Goal: Contribute content: Contribute content

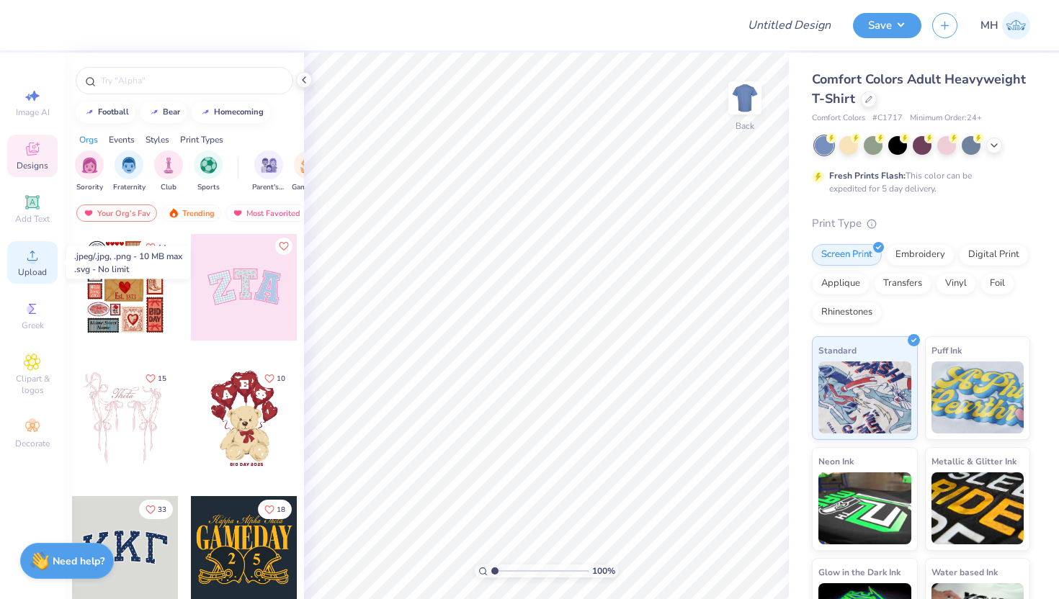
click at [42, 260] on div "Upload" at bounding box center [32, 262] width 50 height 42
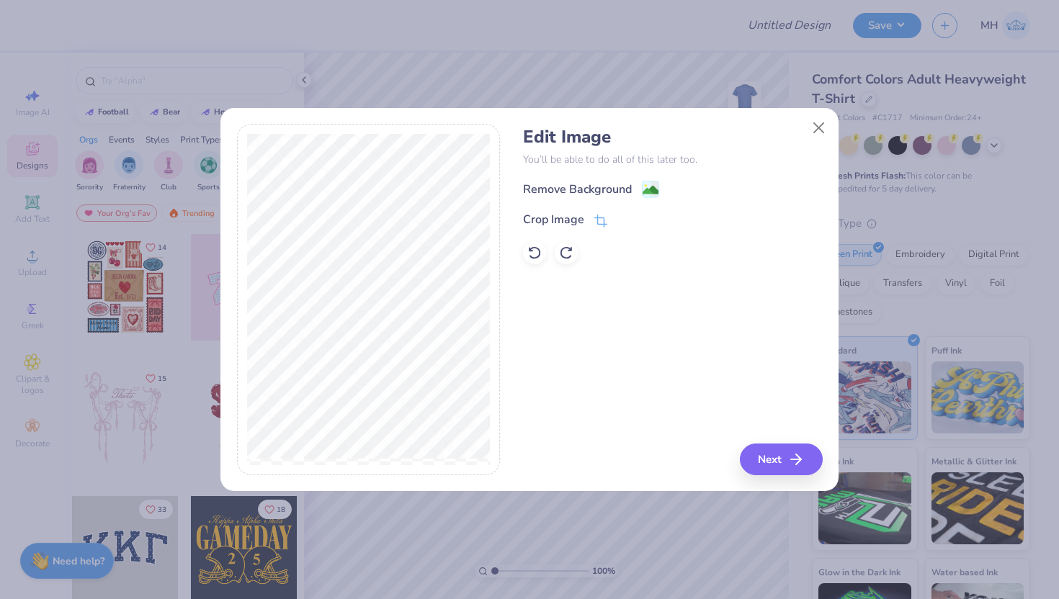
click at [658, 189] on div "Remove Background" at bounding box center [672, 189] width 299 height 18
click at [653, 189] on image at bounding box center [650, 192] width 16 height 16
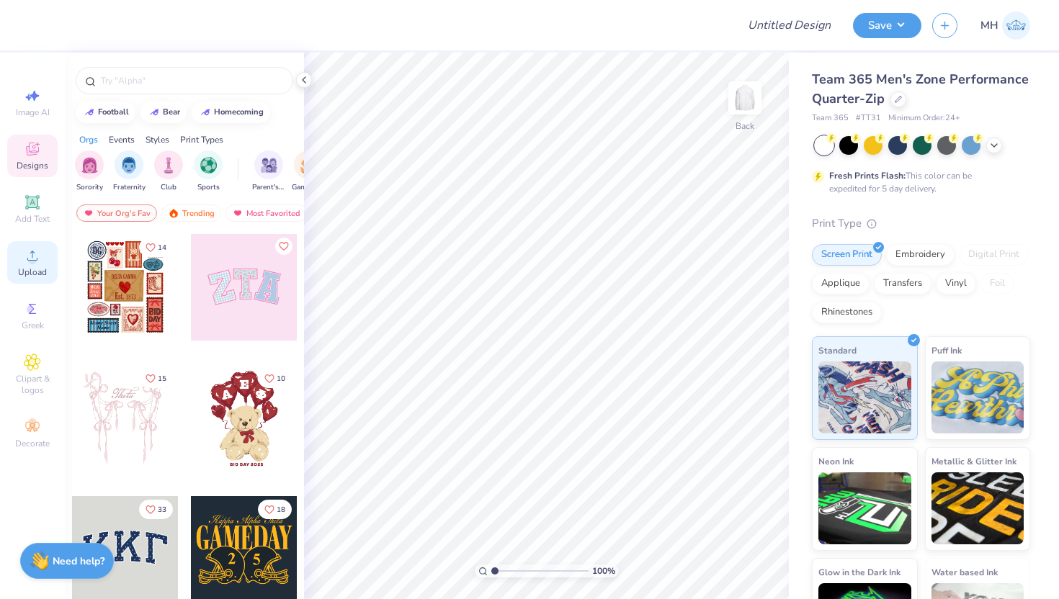
click at [22, 269] on span "Upload" at bounding box center [32, 272] width 29 height 12
click at [37, 272] on span "Upload" at bounding box center [32, 272] width 29 height 12
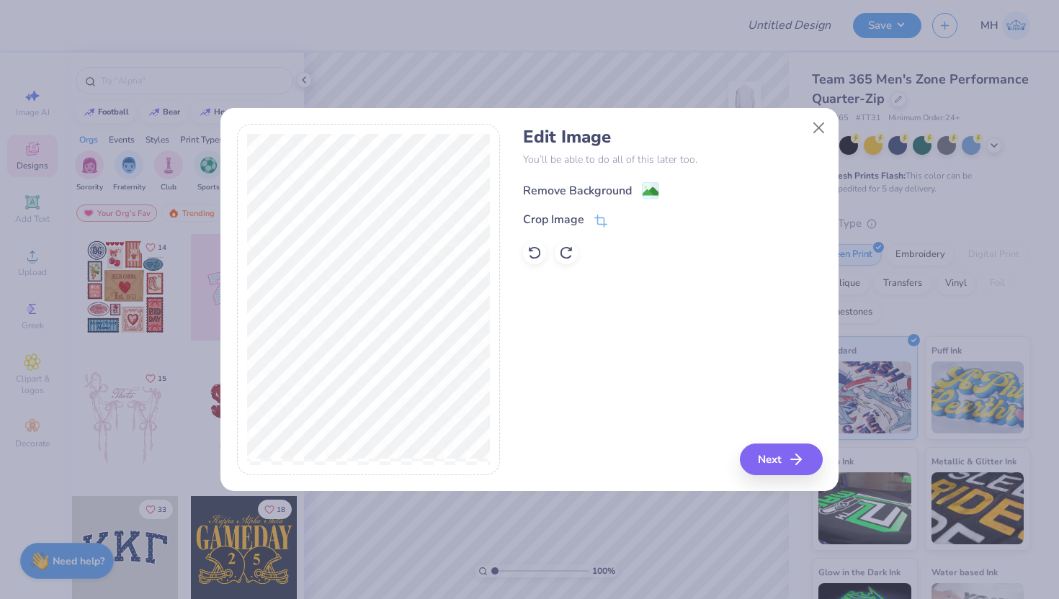
click at [645, 190] on image at bounding box center [650, 192] width 16 height 16
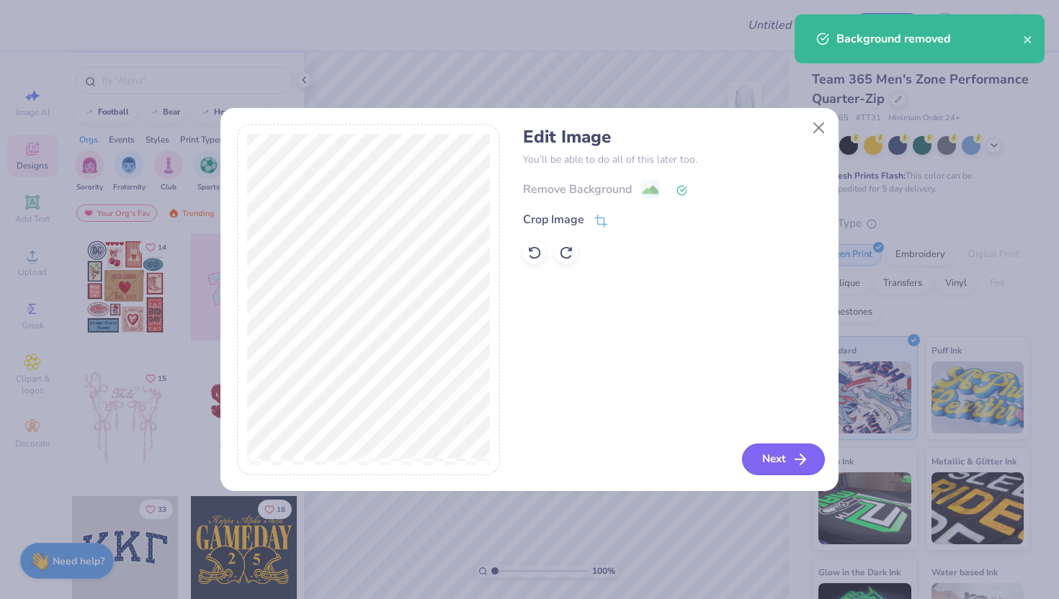
click at [776, 462] on button "Next" at bounding box center [783, 460] width 83 height 32
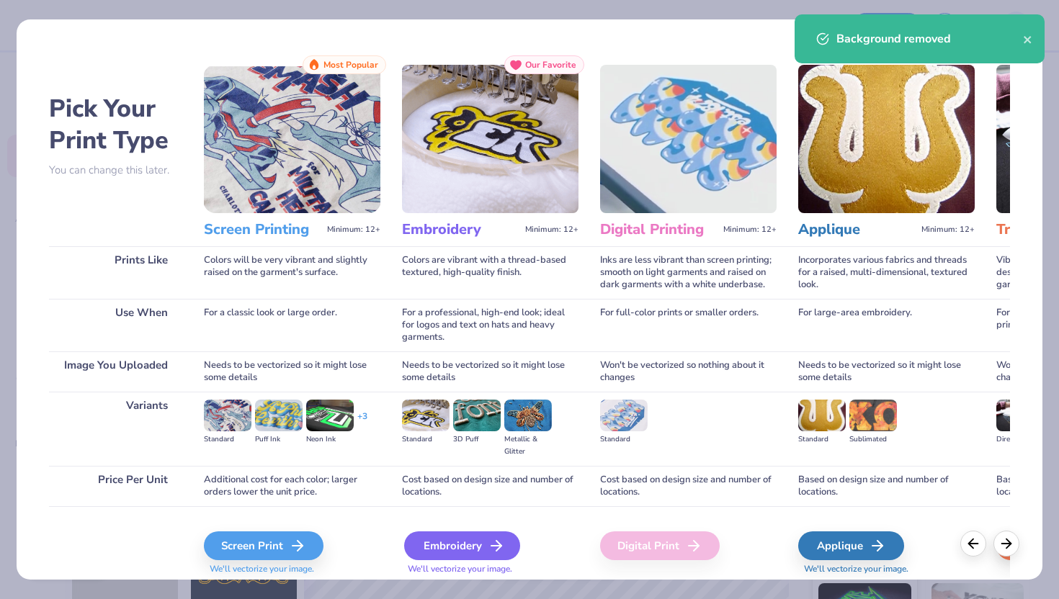
click at [468, 542] on div "Embroidery" at bounding box center [462, 546] width 116 height 29
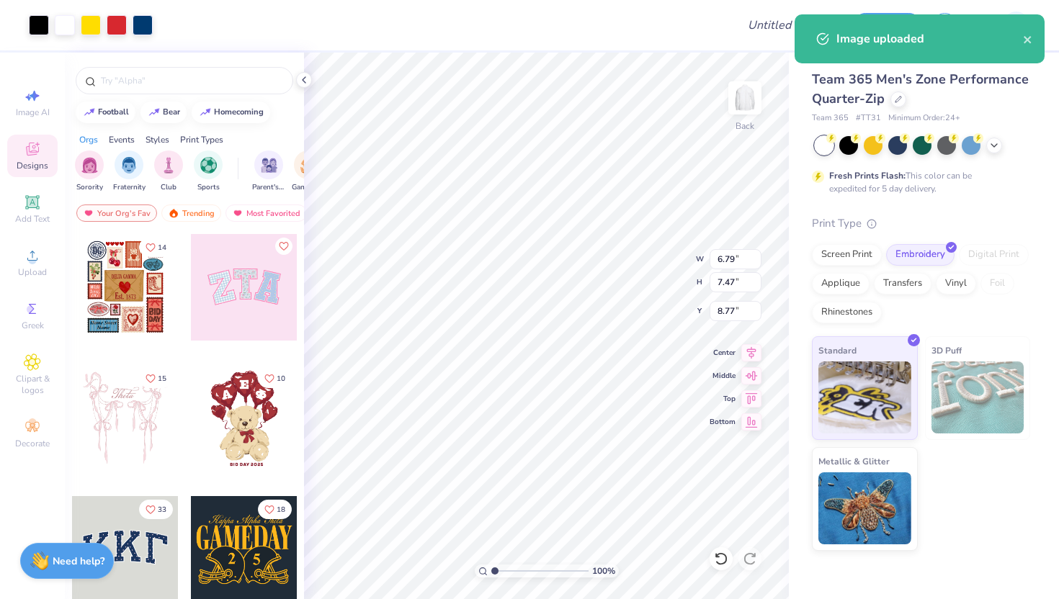
type input "4.89"
type input "5.37"
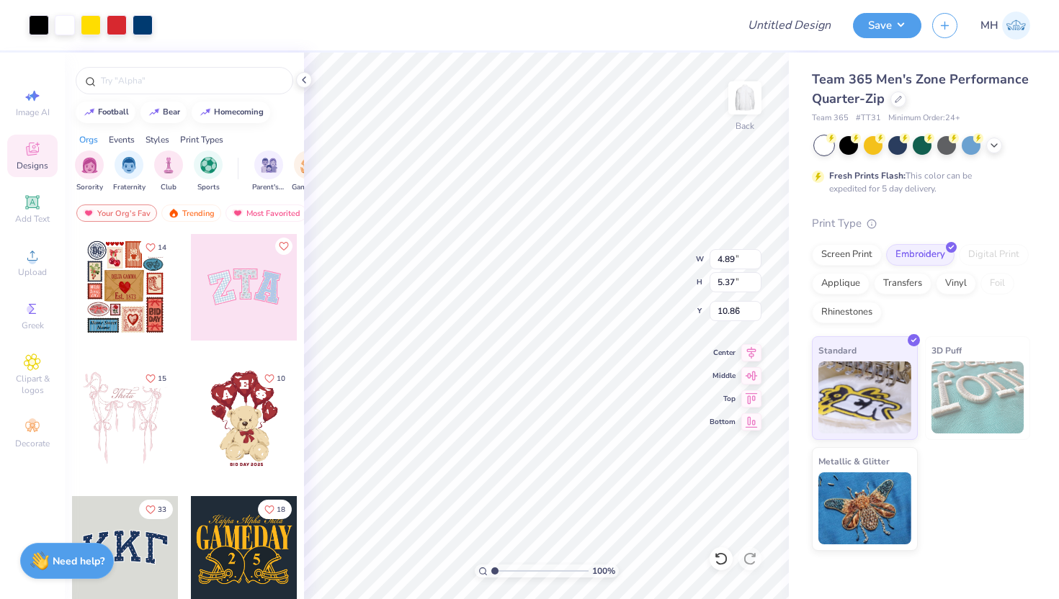
type input "1.38"
click at [992, 143] on polyline at bounding box center [994, 144] width 6 height 3
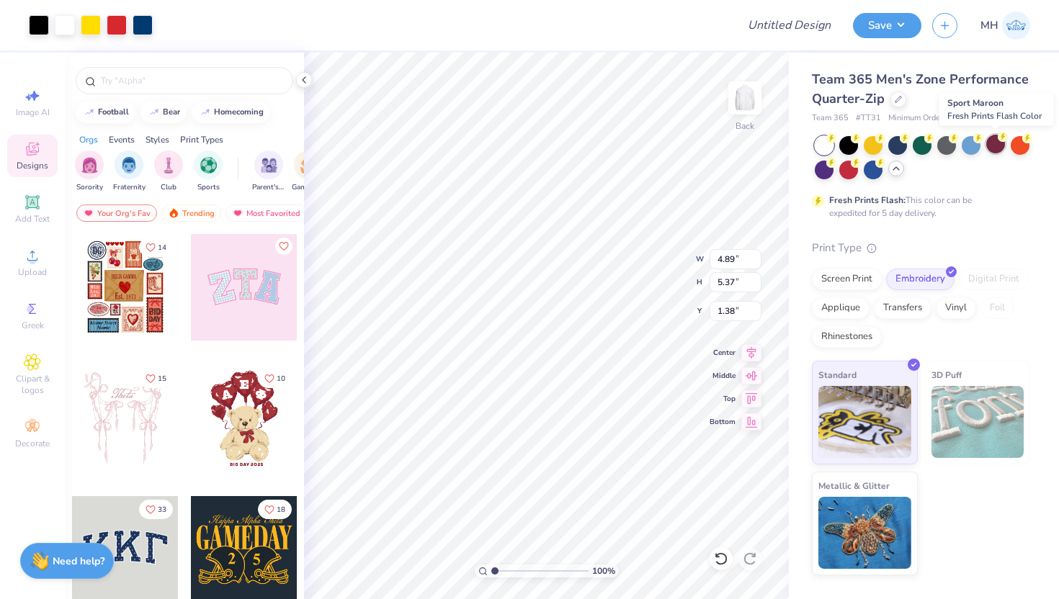
click at [995, 140] on div at bounding box center [995, 144] width 19 height 19
type input "3.00"
type input "3.71"
type input "4.07"
type input "1.31"
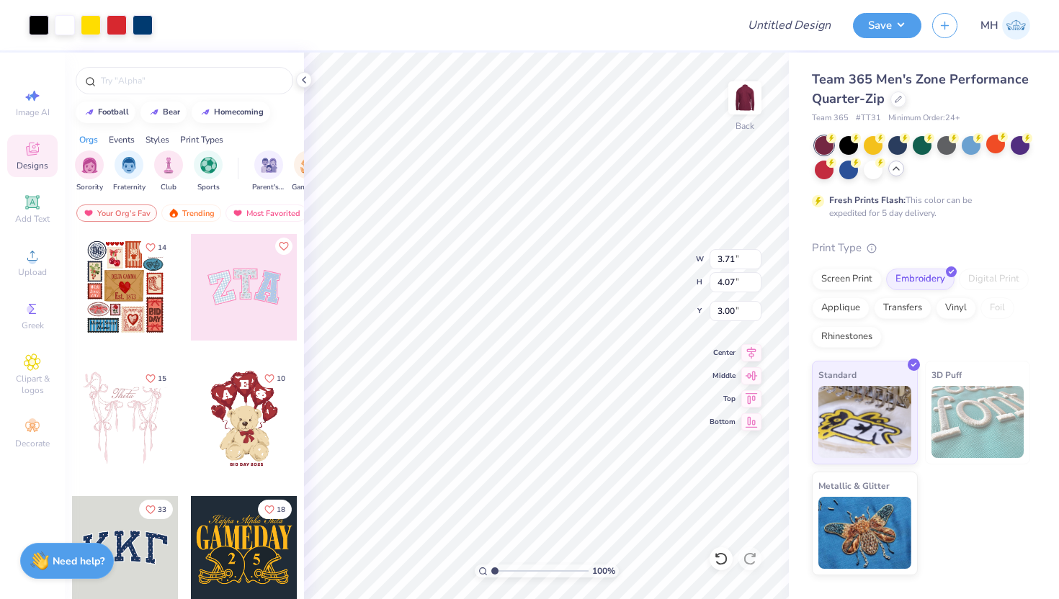
type input "3.00"
type input "3.22"
type input "3.53"
click at [789, 22] on input "Design Title" at bounding box center [806, 25] width 71 height 29
type input "Rosettistarr - Merch"
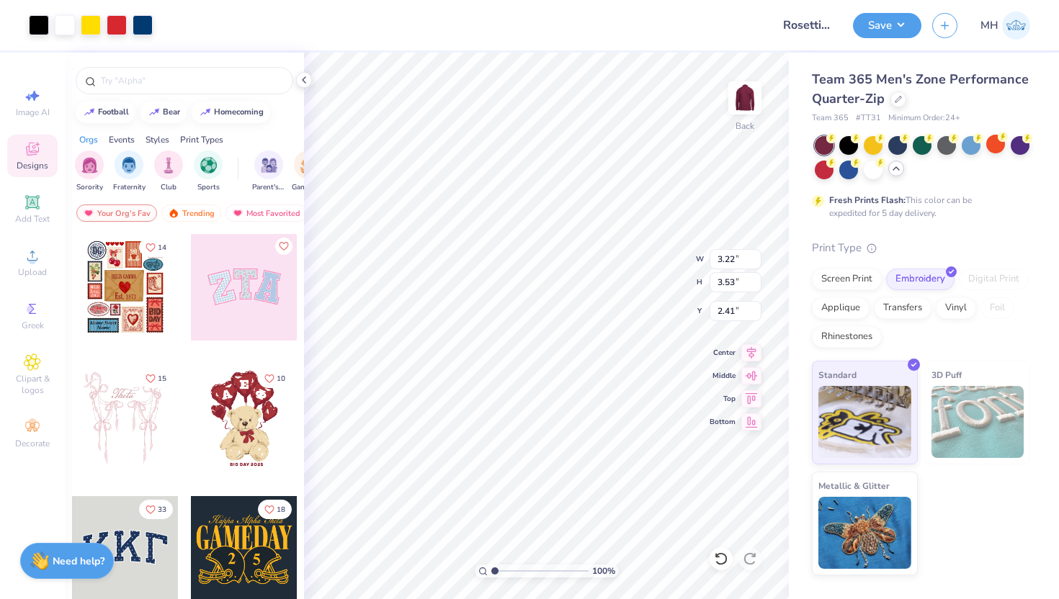
type input "3.00"
type input "2.91"
type input "3.20"
click at [884, 24] on button "Save" at bounding box center [887, 23] width 68 height 25
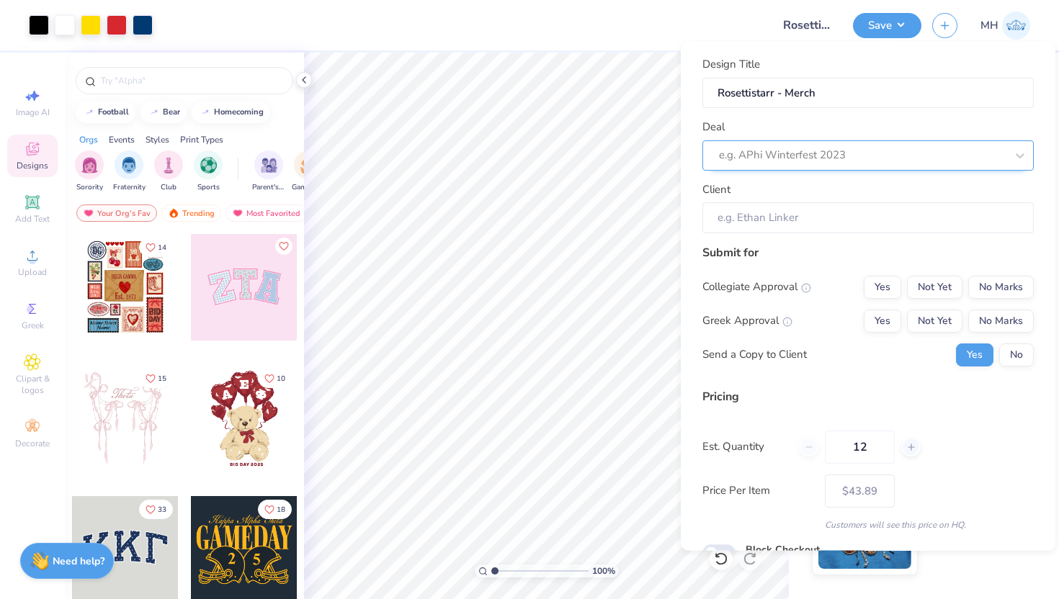
click at [901, 152] on div at bounding box center [862, 154] width 287 height 19
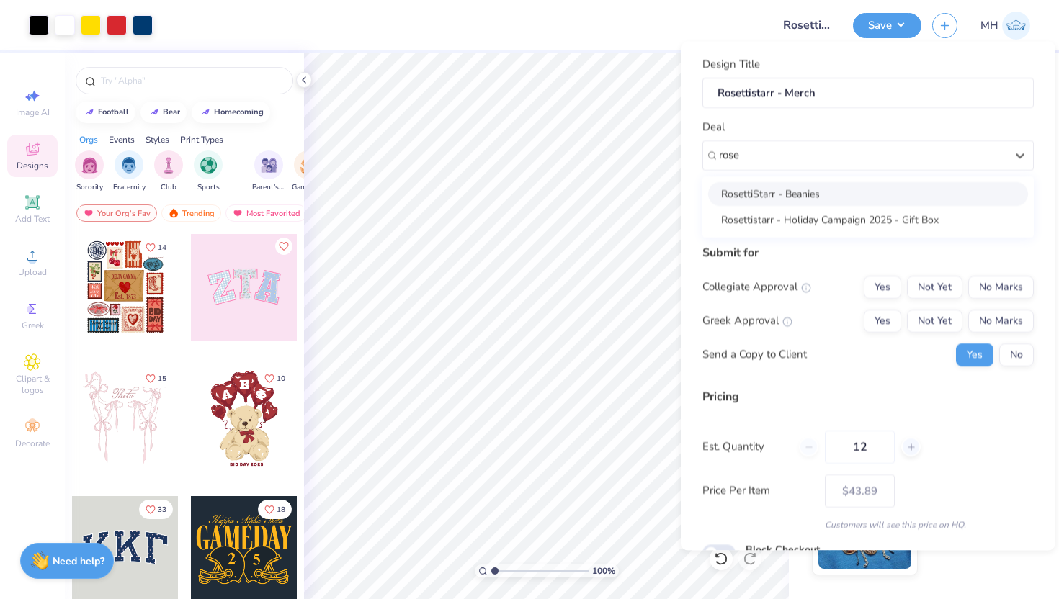
click at [779, 198] on div "RosettiStarr - Beanies" at bounding box center [868, 193] width 320 height 24
type input "rose"
type input "[PERSON_NAME]"
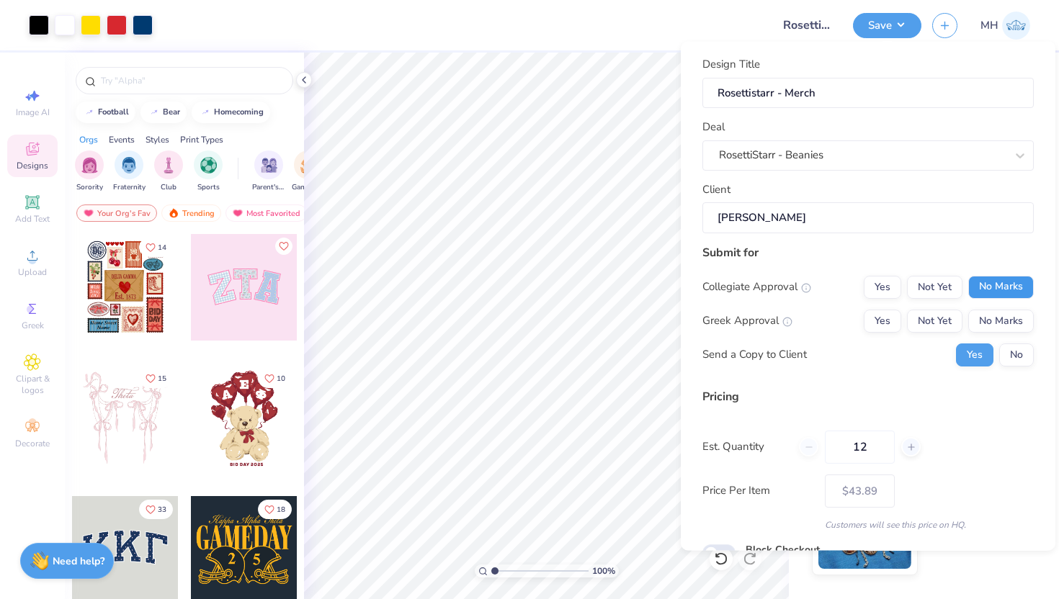
click at [997, 282] on button "No Marks" at bounding box center [1001, 286] width 66 height 23
click at [1005, 324] on button "No Marks" at bounding box center [1001, 320] width 66 height 23
click at [1020, 356] on button "No" at bounding box center [1016, 354] width 35 height 23
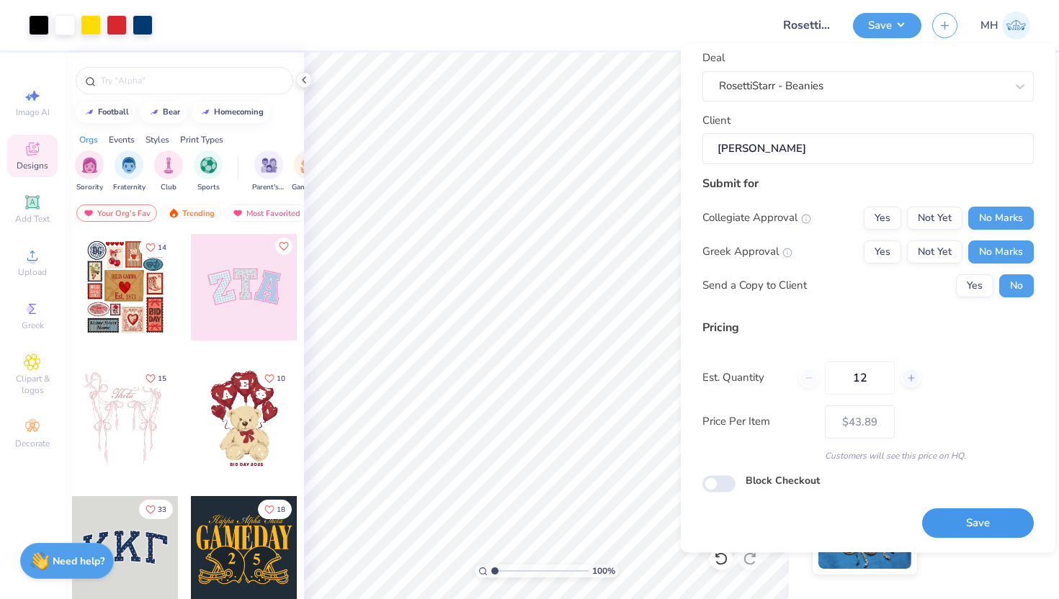
click at [982, 527] on button "Save" at bounding box center [978, 524] width 112 height 30
type input "– –"
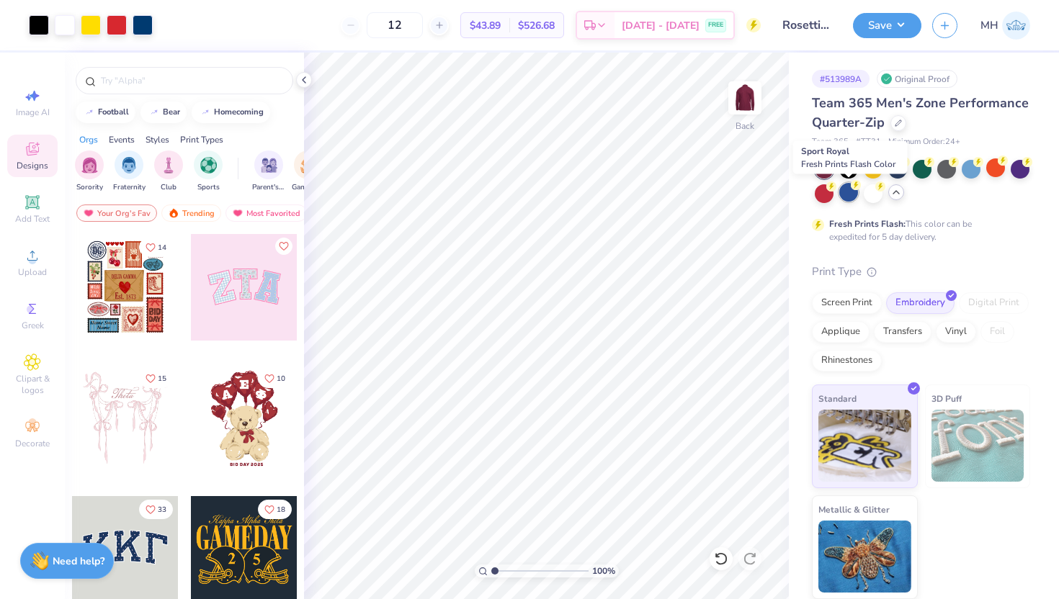
click at [851, 192] on div at bounding box center [848, 192] width 19 height 19
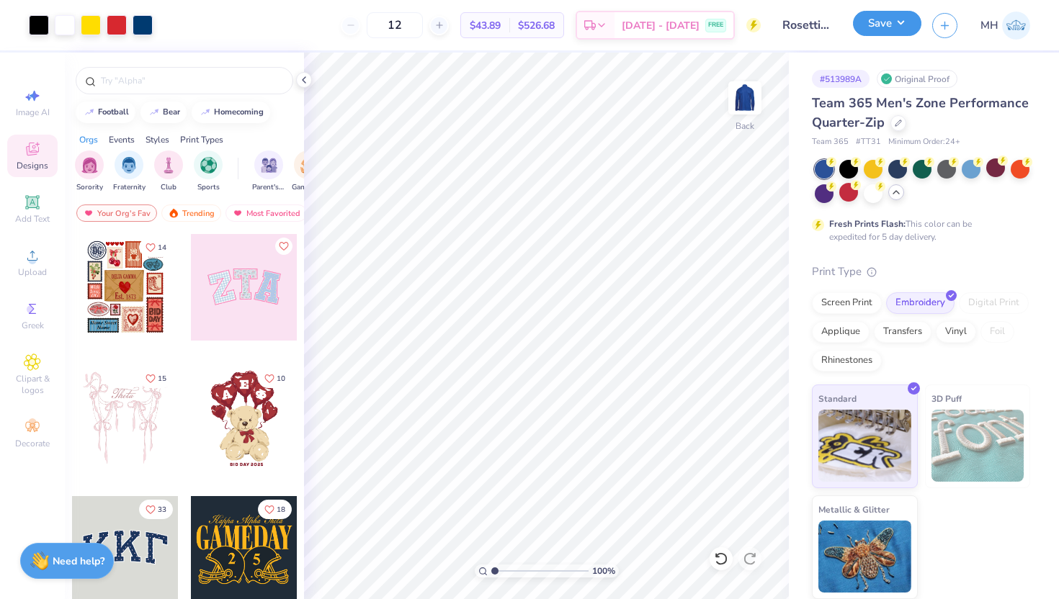
click at [880, 34] on button "Save" at bounding box center [887, 23] width 68 height 25
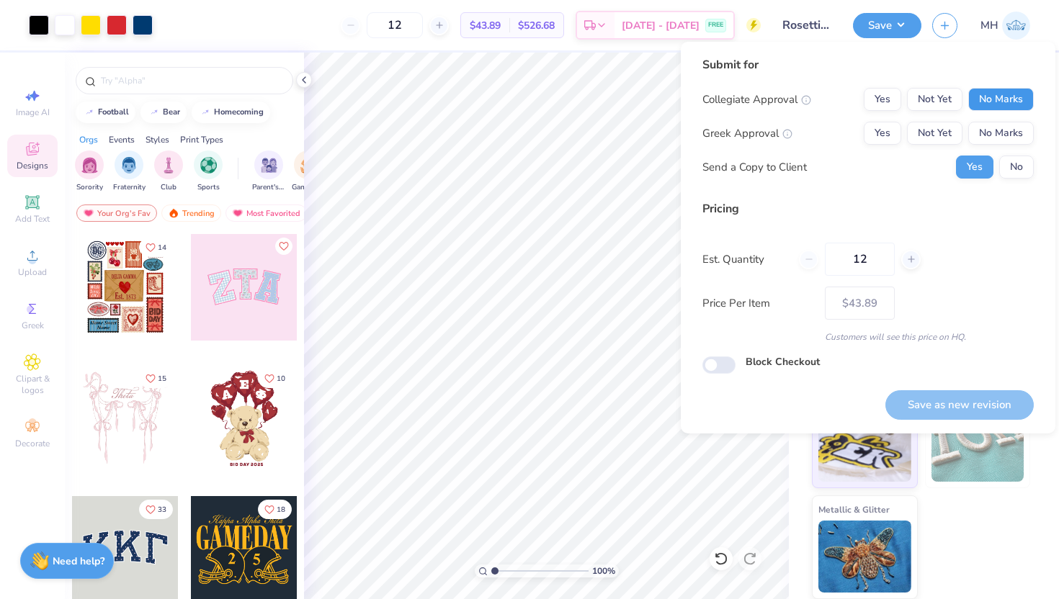
click at [973, 94] on button "No Marks" at bounding box center [1001, 99] width 66 height 23
click at [987, 127] on button "No Marks" at bounding box center [1001, 133] width 66 height 23
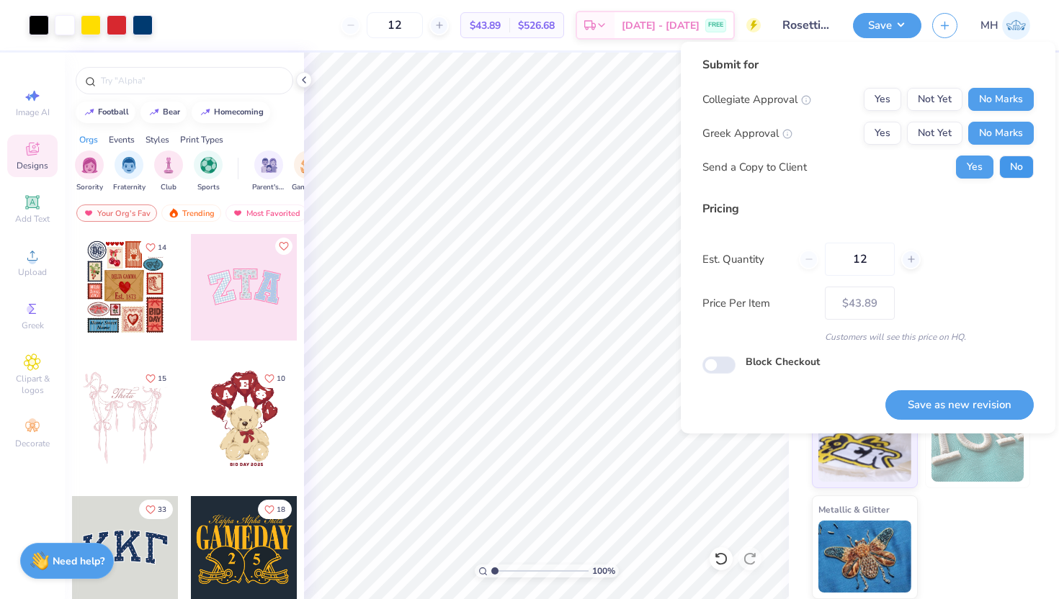
click at [1004, 156] on button "No" at bounding box center [1016, 167] width 35 height 23
click at [975, 392] on button "Save as new revision" at bounding box center [959, 405] width 148 height 30
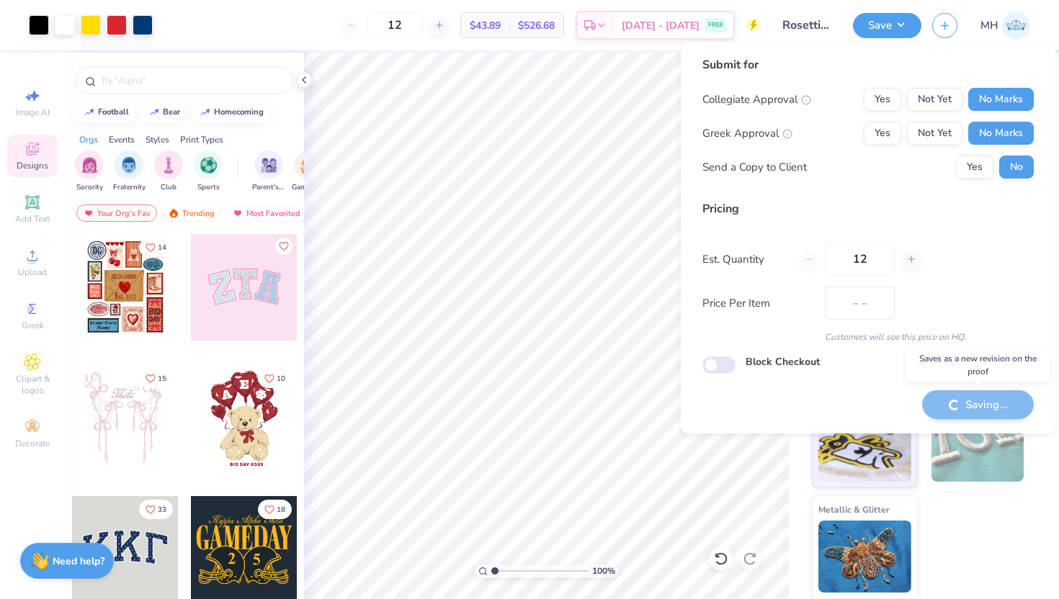
type input "$43.89"
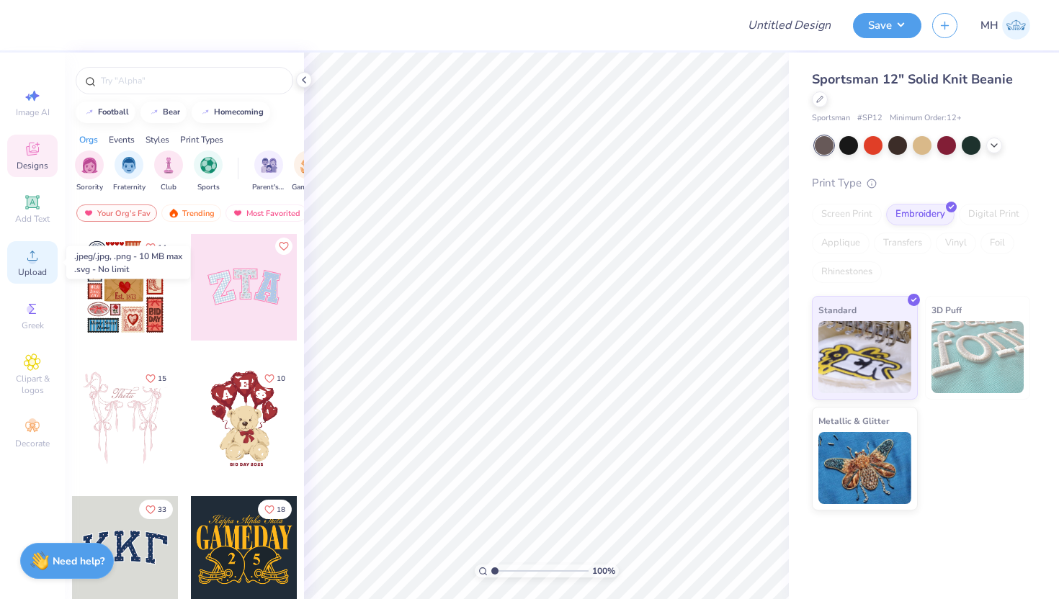
click at [34, 244] on div "Upload" at bounding box center [32, 262] width 50 height 42
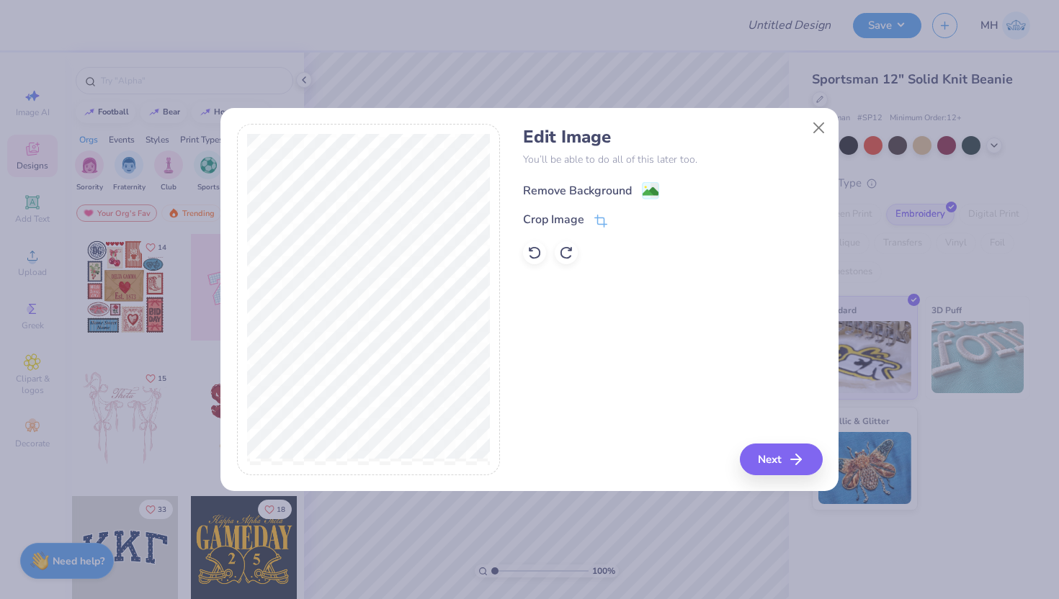
click at [650, 194] on image at bounding box center [650, 192] width 16 height 16
click at [650, 194] on div "Remove Background Crop Image" at bounding box center [672, 222] width 299 height 84
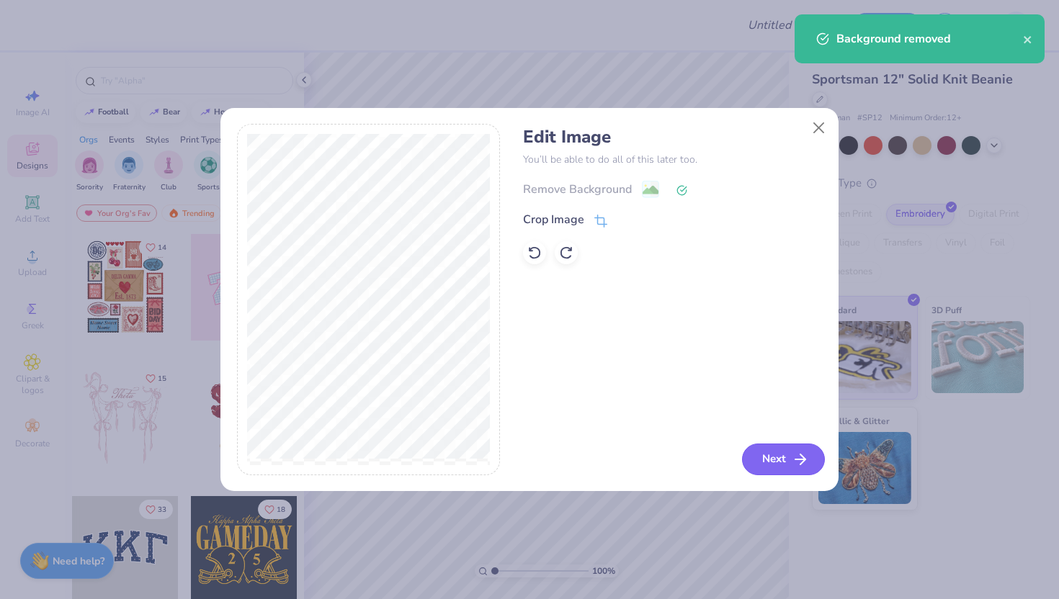
click at [769, 458] on button "Next" at bounding box center [783, 460] width 83 height 32
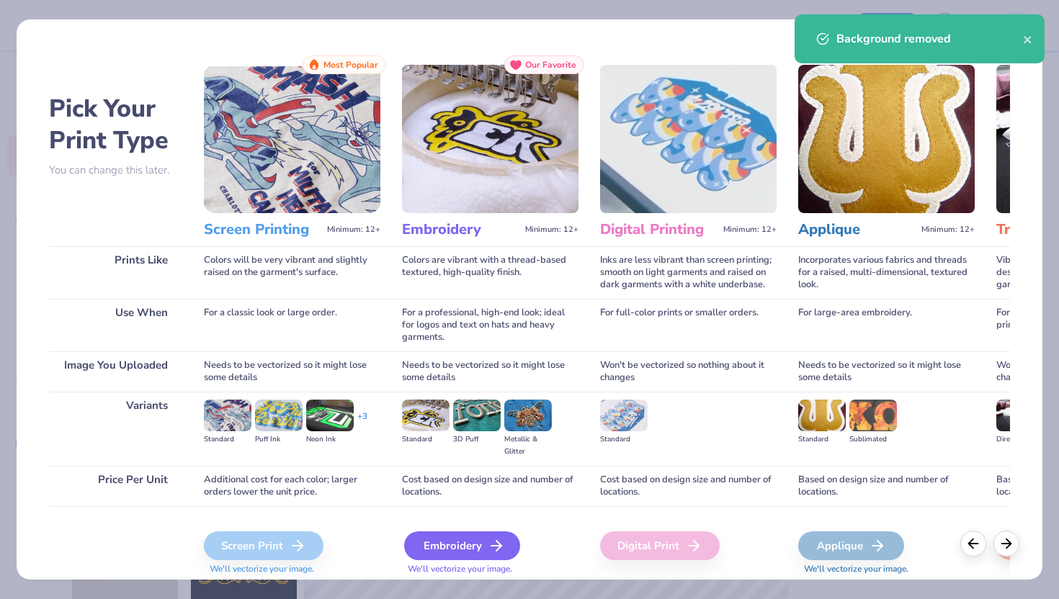
click at [465, 551] on div "Embroidery" at bounding box center [462, 546] width 116 height 29
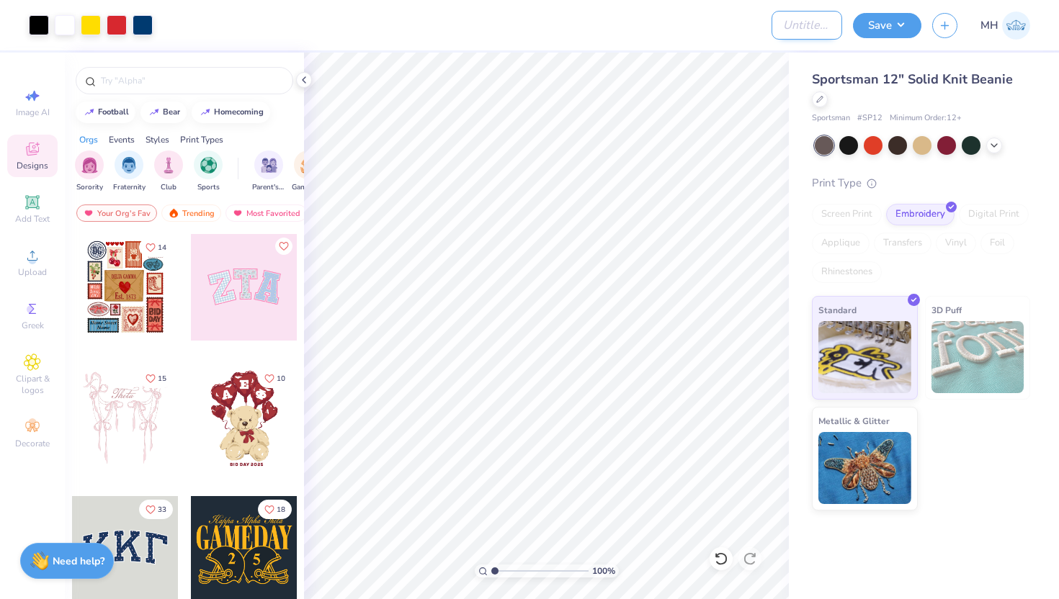
click at [783, 17] on input "Design Title" at bounding box center [806, 25] width 71 height 29
click at [877, 23] on button "Save" at bounding box center [887, 23] width 68 height 25
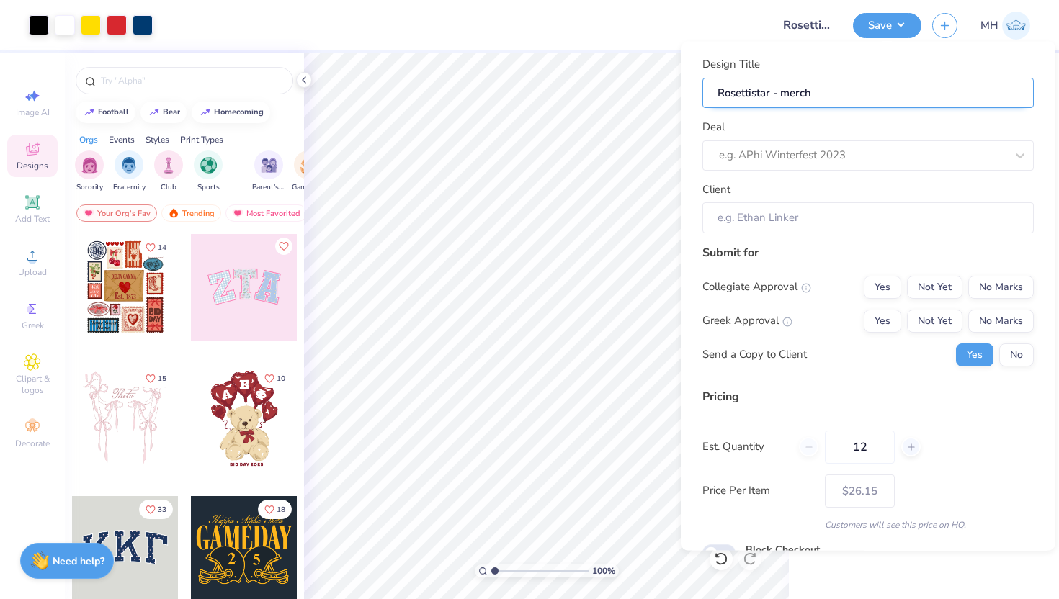
click at [766, 91] on input "Rosettistar - merch" at bounding box center [867, 92] width 331 height 31
click at [768, 92] on input "Rosettistar - merch" at bounding box center [867, 92] width 331 height 31
type input "Rosettistarr - merch"
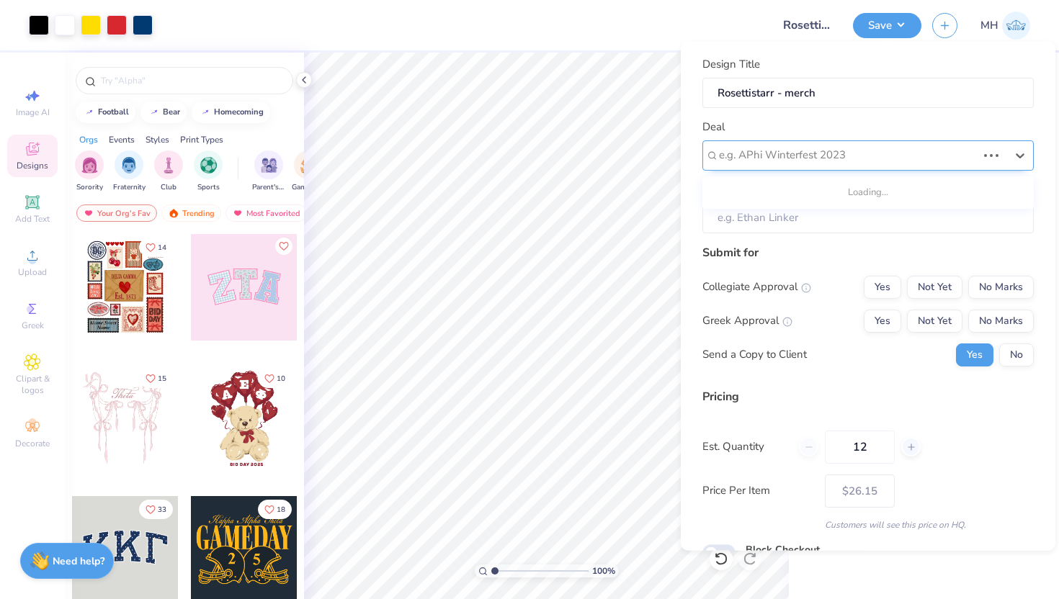
click at [812, 161] on div at bounding box center [848, 154] width 258 height 19
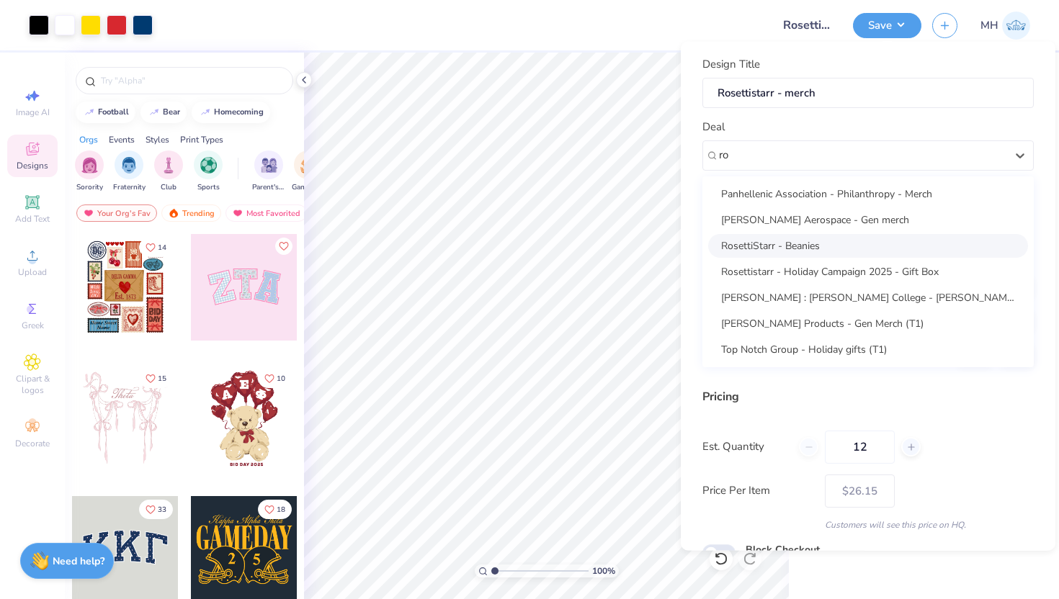
click at [793, 254] on div "RosettiStarr - Beanies" at bounding box center [868, 245] width 320 height 24
type input "ro"
type input "[PERSON_NAME]"
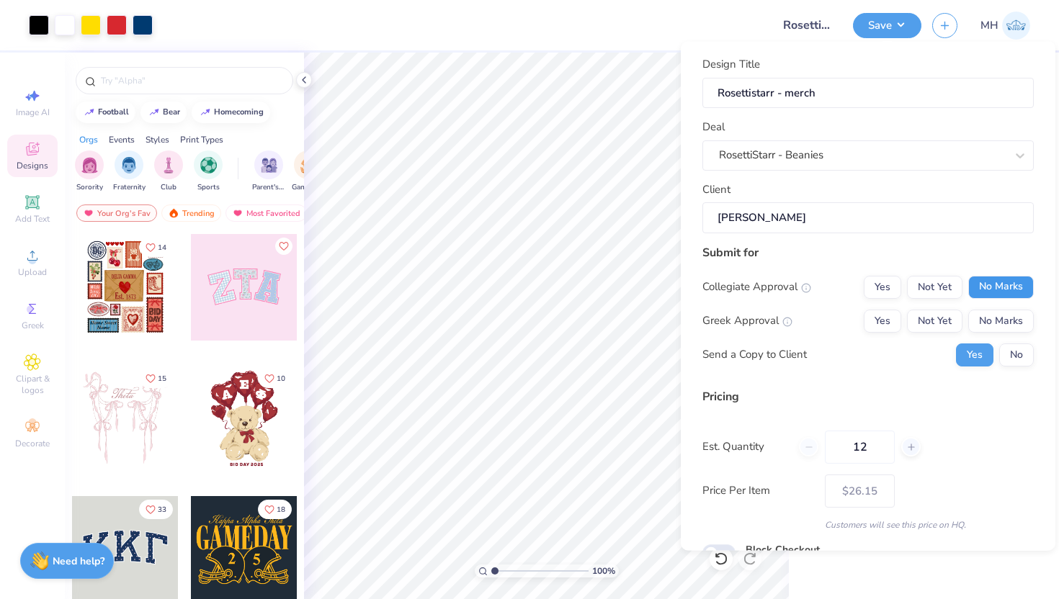
click at [1000, 278] on button "No Marks" at bounding box center [1001, 286] width 66 height 23
click at [1008, 325] on button "No Marks" at bounding box center [1001, 320] width 66 height 23
click at [1013, 353] on button "No" at bounding box center [1016, 354] width 35 height 23
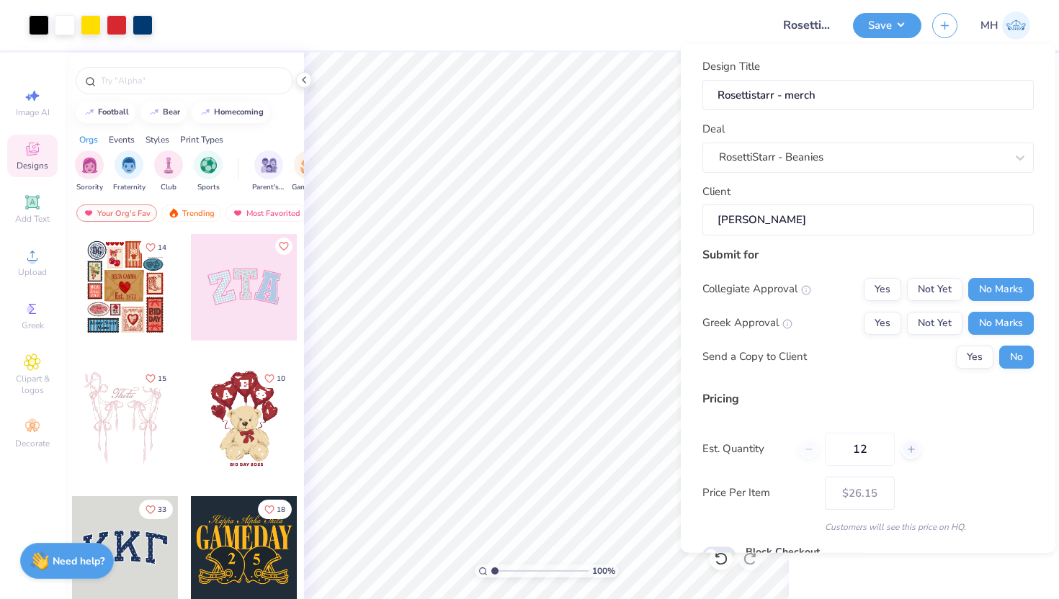
scroll to position [71, 0]
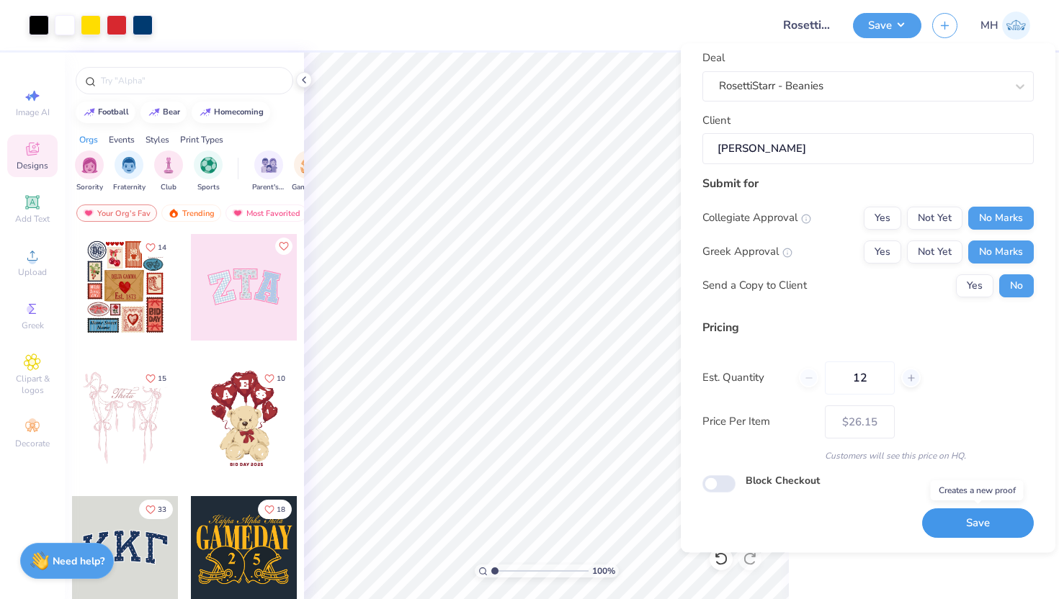
click at [961, 533] on button "Save" at bounding box center [978, 524] width 112 height 30
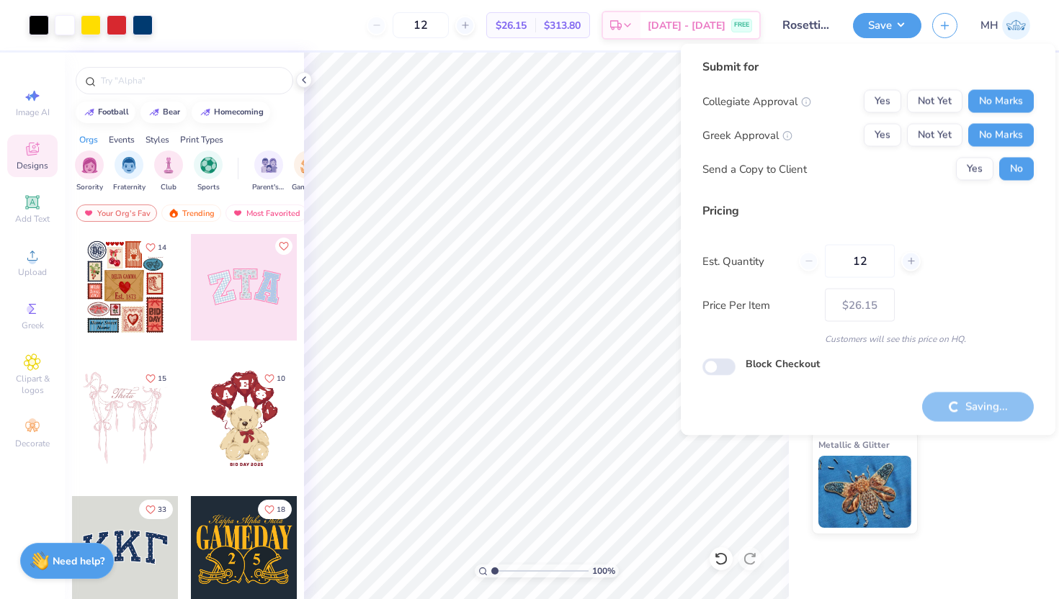
type input "– –"
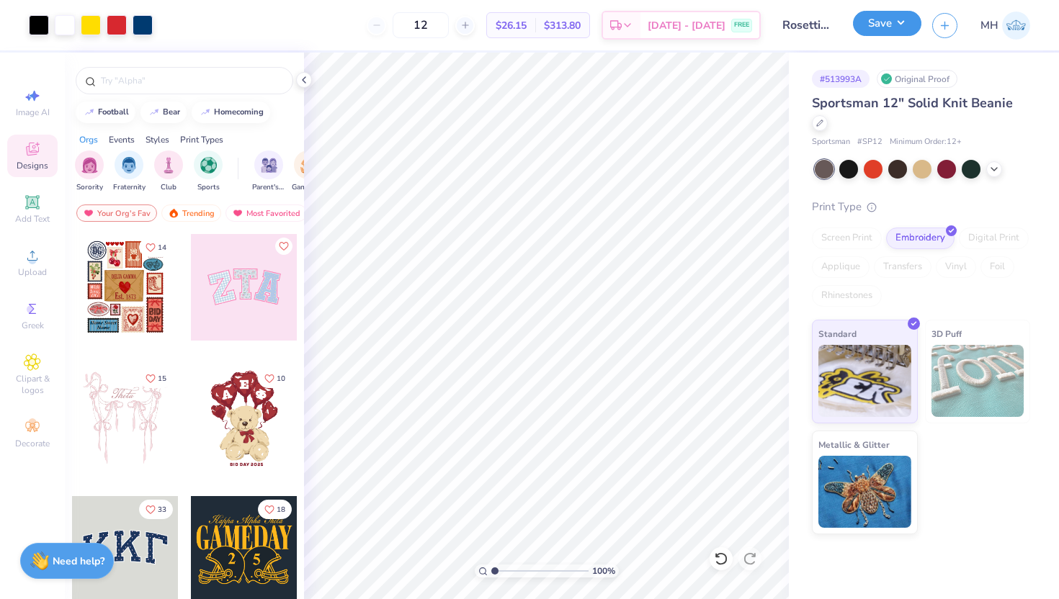
click at [881, 30] on button "Save" at bounding box center [887, 23] width 68 height 25
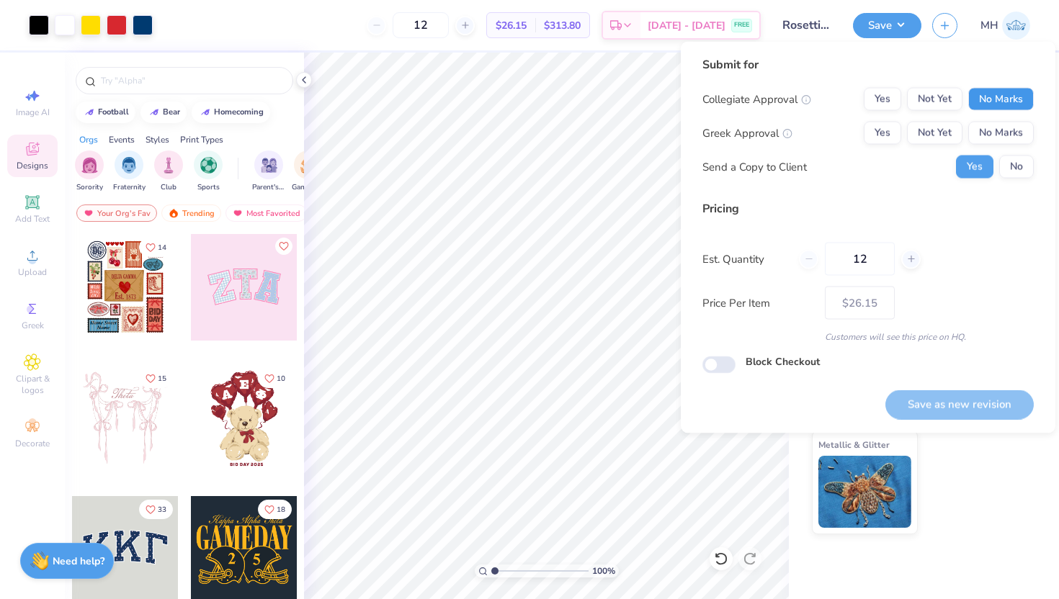
click at [986, 91] on button "No Marks" at bounding box center [1001, 99] width 66 height 23
click at [992, 119] on div "Collegiate Approval Yes Not Yet No Marks Greek Approval Yes Not Yet No Marks Se…" at bounding box center [867, 133] width 331 height 91
click at [995, 127] on button "No Marks" at bounding box center [1001, 133] width 66 height 23
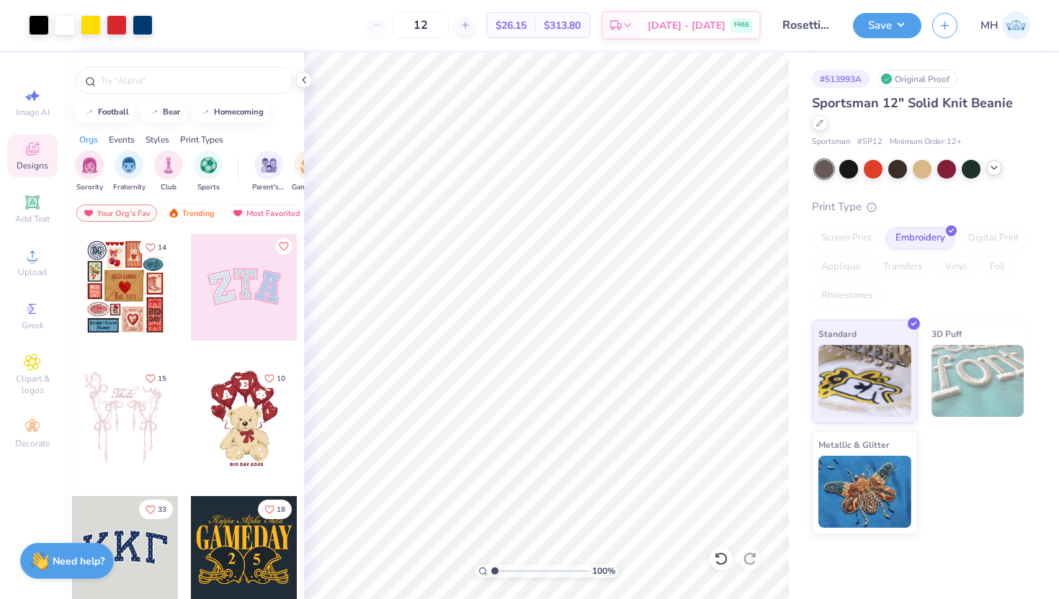
click at [993, 171] on icon at bounding box center [994, 168] width 12 height 12
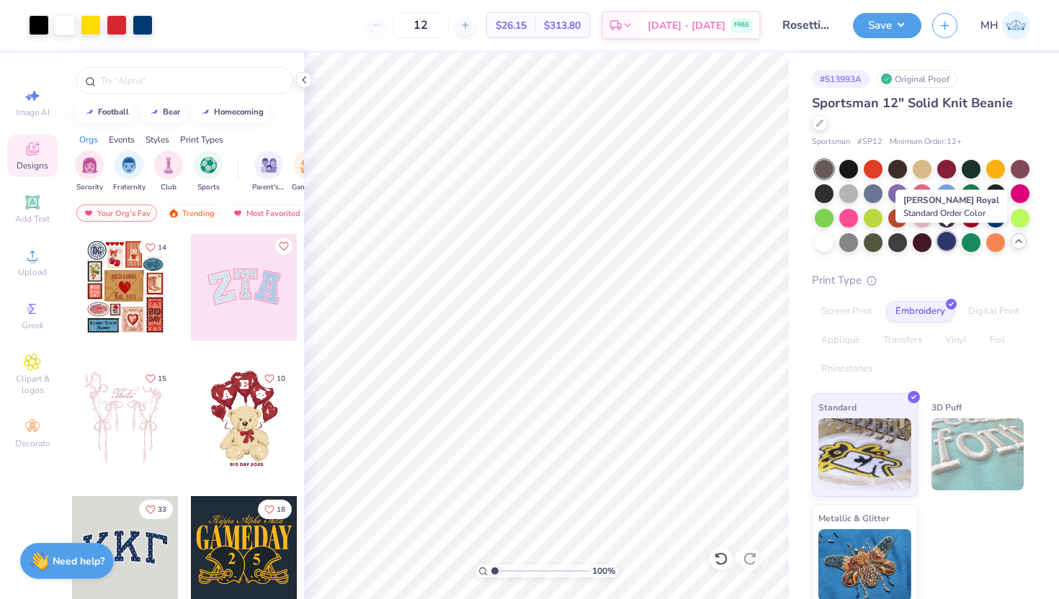
click at [951, 243] on div at bounding box center [946, 241] width 19 height 19
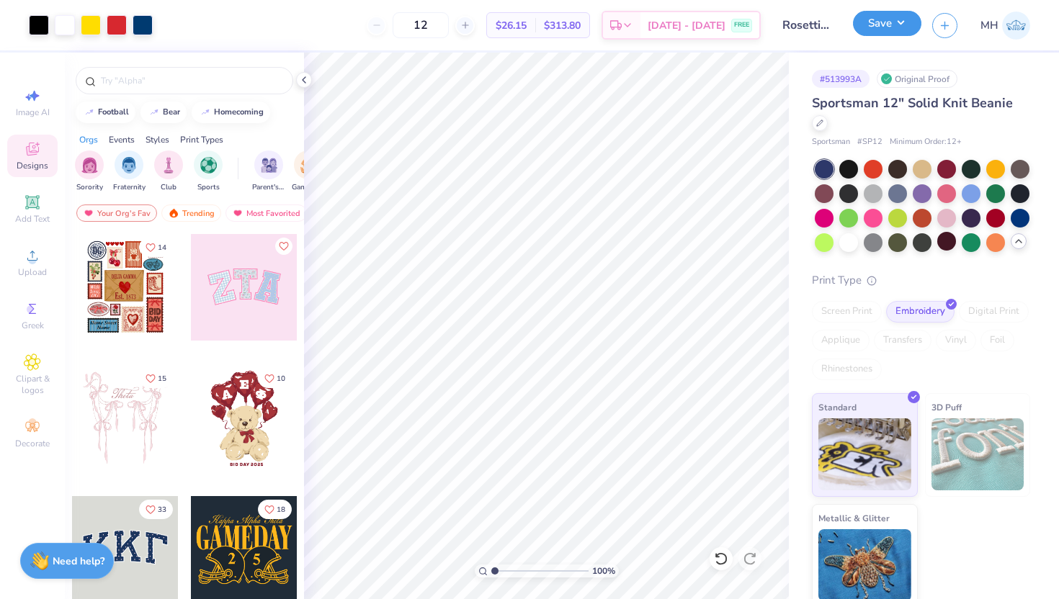
click at [884, 30] on button "Save" at bounding box center [887, 23] width 68 height 25
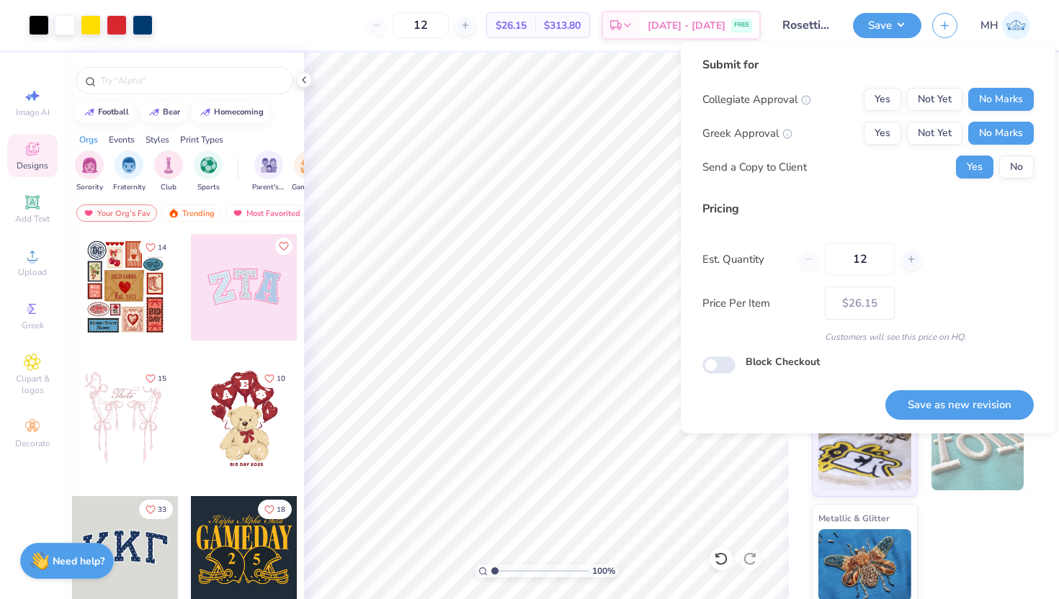
click at [1020, 181] on div "Submit for Collegiate Approval Yes Not Yet No Marks Greek Approval Yes Not Yet …" at bounding box center [867, 122] width 331 height 133
click at [1020, 174] on button "No" at bounding box center [1016, 167] width 35 height 23
click at [971, 399] on button "Save as new revision" at bounding box center [959, 405] width 148 height 30
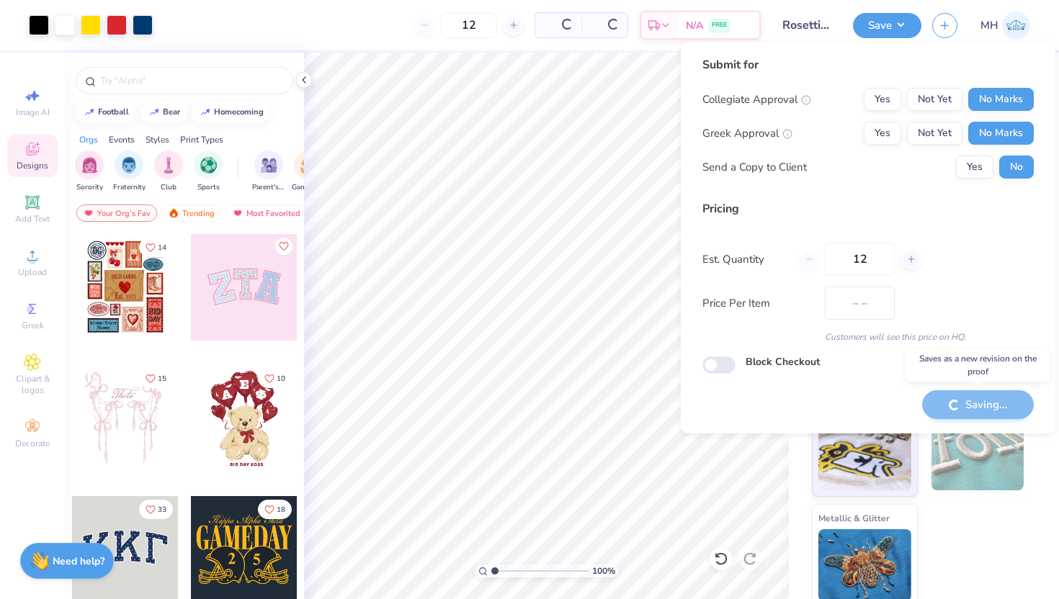
type input "$26.15"
